Goal: Task Accomplishment & Management: Use online tool/utility

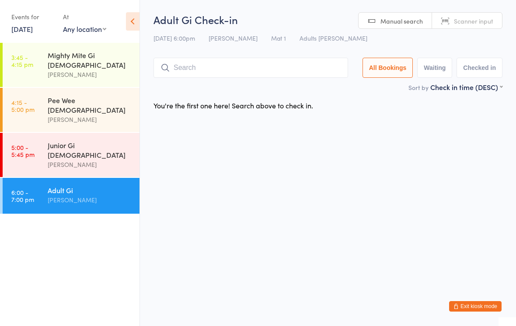
click at [188, 63] on input "search" at bounding box center [250, 68] width 195 height 20
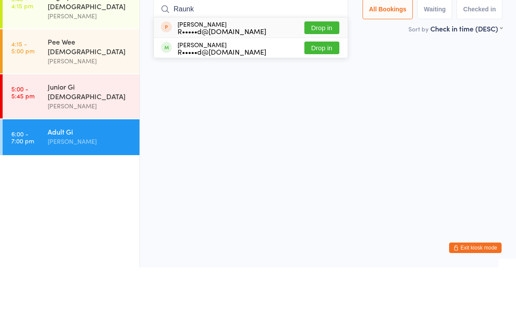
type input "Raunk"
click at [323, 80] on button "Drop in" at bounding box center [321, 86] width 35 height 13
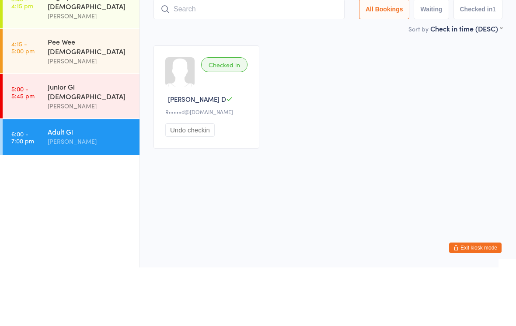
click at [205, 66] on input "search" at bounding box center [248, 68] width 191 height 20
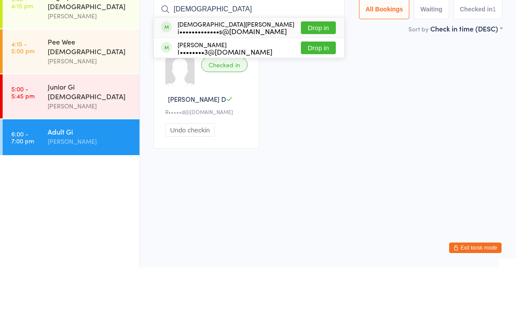
type input "[DEMOGRAPHIC_DATA]"
click at [302, 80] on button "Drop in" at bounding box center [318, 86] width 35 height 13
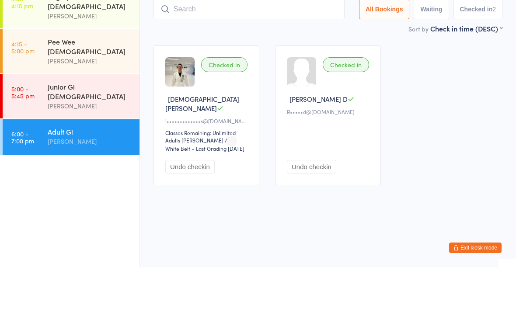
click at [426, 96] on div "Checked in Iman A i•••••••••••••s@[DOMAIN_NAME] Classes Remaining: Unlimited Ad…" at bounding box center [328, 174] width 365 height 156
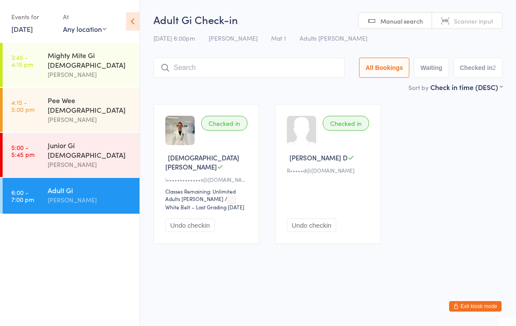
click at [275, 66] on input "search" at bounding box center [248, 68] width 191 height 20
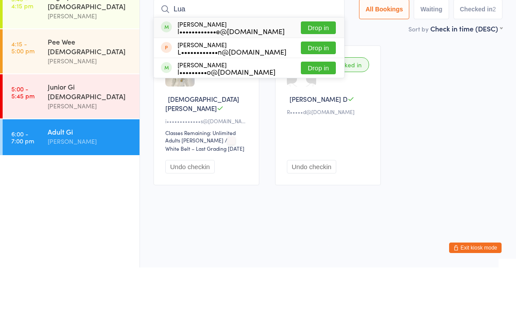
type input "Lua"
click at [321, 80] on button "Drop in" at bounding box center [318, 86] width 35 height 13
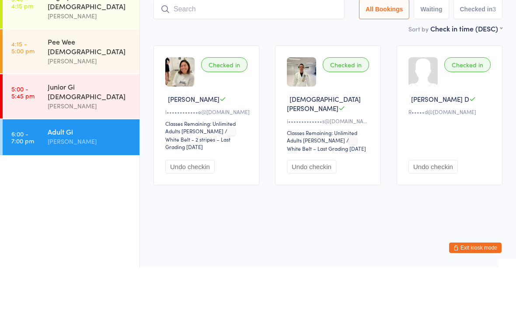
click at [256, 58] on input "search" at bounding box center [248, 68] width 191 height 20
type input "A"
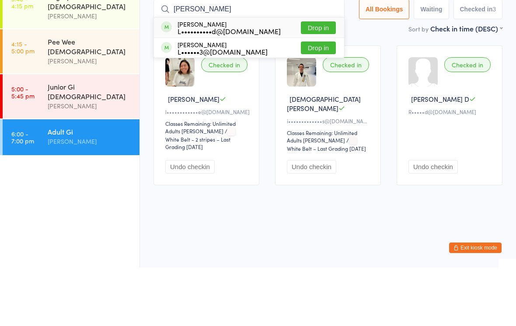
type input "[PERSON_NAME]"
click at [319, 80] on button "Drop in" at bounding box center [318, 86] width 35 height 13
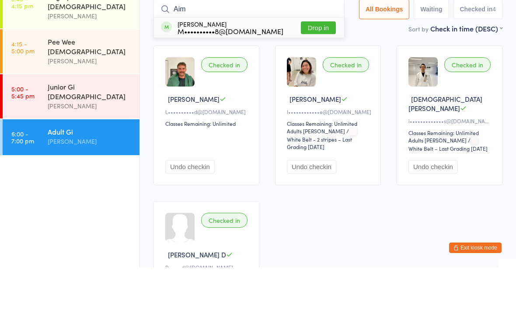
type input "Aim"
click at [311, 80] on button "Drop in" at bounding box center [318, 86] width 35 height 13
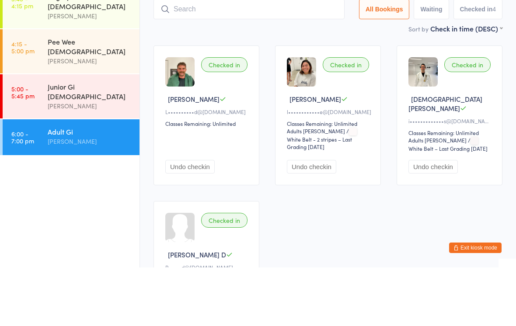
scroll to position [59, 0]
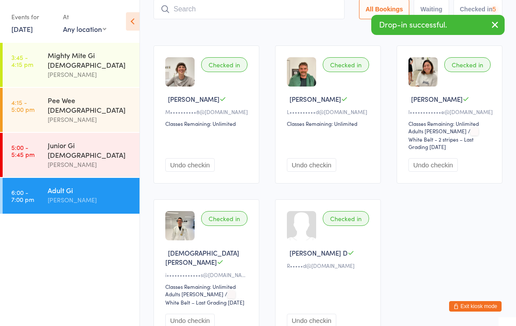
click at [318, 12] on input "search" at bounding box center [248, 9] width 191 height 20
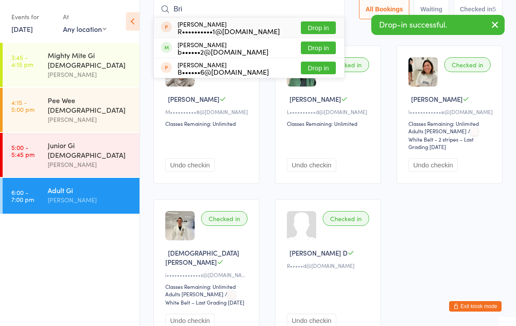
type input "Bri"
click at [324, 48] on button "Drop in" at bounding box center [318, 48] width 35 height 13
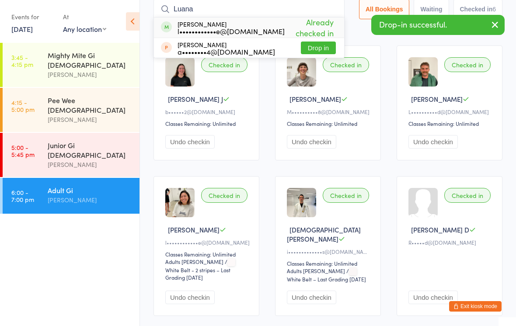
type input "[GEOGRAPHIC_DATA]"
click at [317, 16] on input "[GEOGRAPHIC_DATA]" at bounding box center [248, 9] width 191 height 20
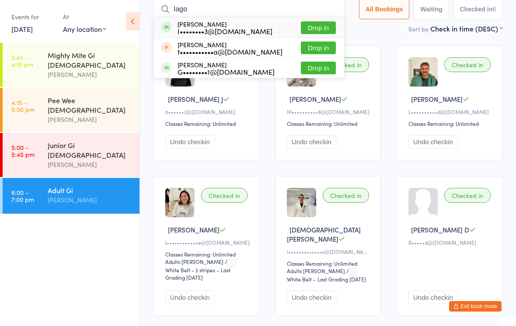
type input "Iago"
click at [321, 30] on button "Drop in" at bounding box center [318, 27] width 35 height 13
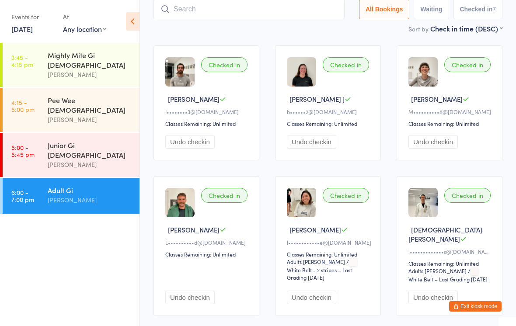
click at [188, 323] on div "Checked in Iago L I••••••••3@[DOMAIN_NAME] Classes Remaining: Unlimited Undo ch…" at bounding box center [328, 240] width 365 height 405
